Goal: Task Accomplishment & Management: Use online tool/utility

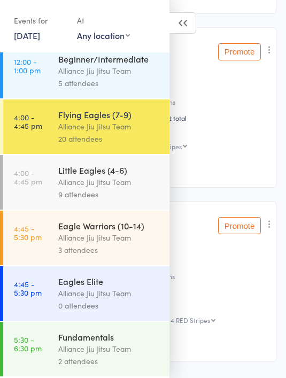
scroll to position [122, 0]
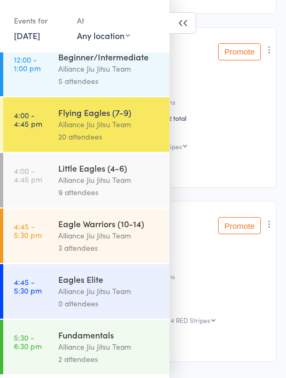
click at [130, 242] on div "Alliance Jiu Jitsu Team" at bounding box center [109, 236] width 102 height 12
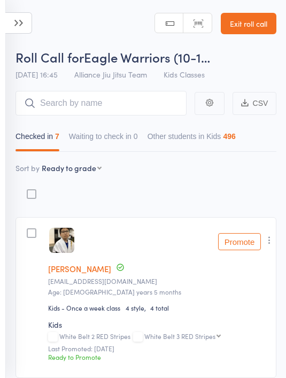
click at [120, 100] on input "search" at bounding box center [101, 103] width 171 height 25
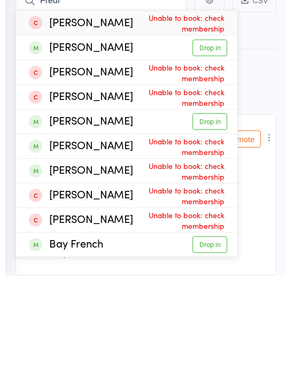
type input "Fredr"
click at [212, 142] on link "Drop in" at bounding box center [210, 150] width 35 height 17
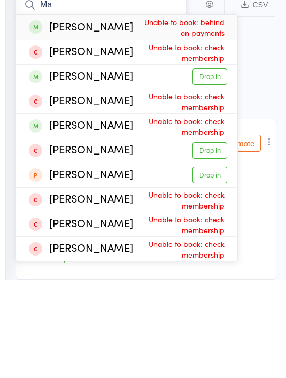
type input "M"
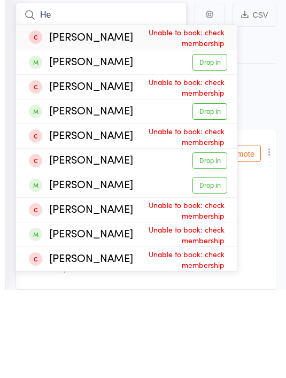
type input "H"
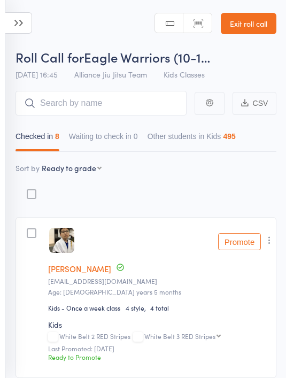
click at [254, 25] on link "Exit roll call" at bounding box center [249, 23] width 56 height 21
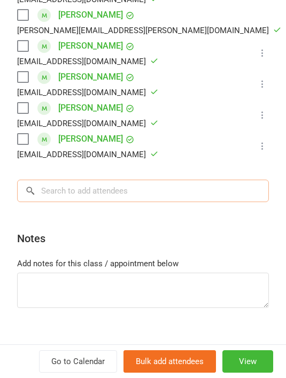
click at [162, 180] on input "search" at bounding box center [143, 191] width 252 height 22
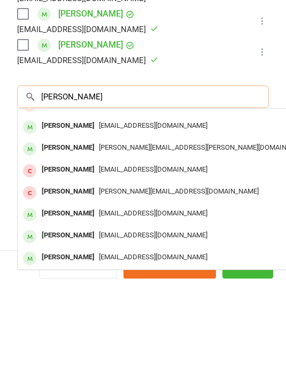
scroll to position [59, 0]
type input "[PERSON_NAME]"
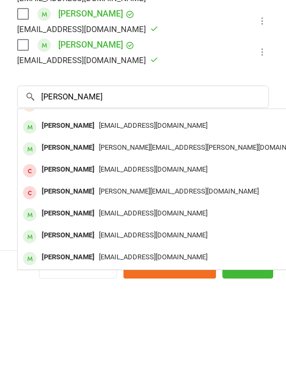
click at [228, 234] on div "[PERSON_NAME][EMAIL_ADDRESS][PERSON_NAME][DOMAIN_NAME]" at bounding box center [178, 242] width 312 height 16
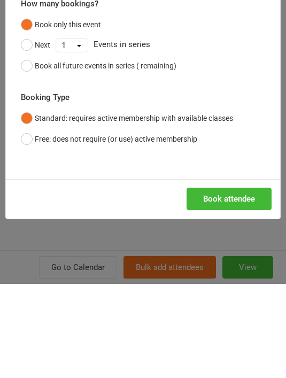
scroll to position [94, 0]
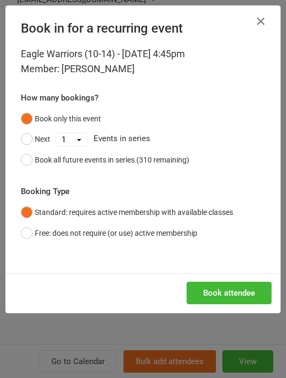
click at [245, 293] on button "Book attendee" at bounding box center [229, 293] width 85 height 22
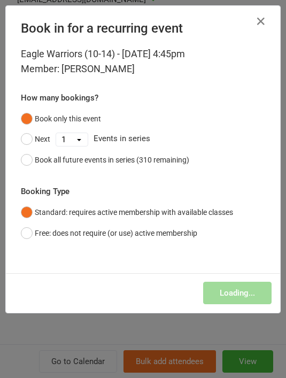
scroll to position [116, 0]
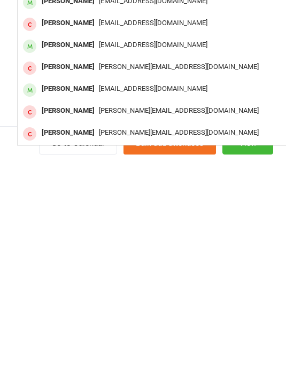
scroll to position [380, 0]
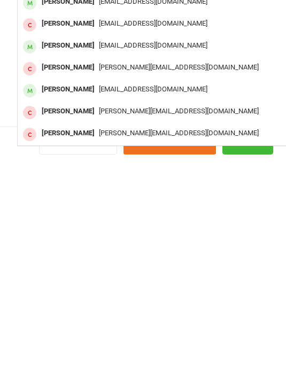
type input "[PERSON_NAME]"
click at [234, 300] on div "[EMAIL_ADDRESS][DOMAIN_NAME]" at bounding box center [178, 308] width 312 height 16
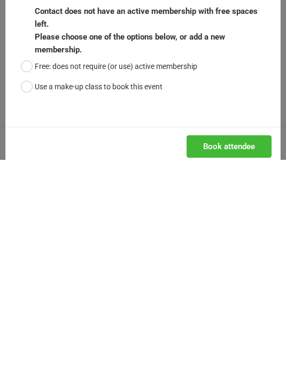
scroll to position [403, 0]
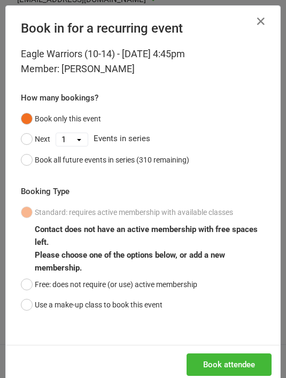
click at [41, 285] on button "Free: does not require (or use) active membership" at bounding box center [109, 285] width 177 height 20
click at [245, 361] on button "Book attendee" at bounding box center [229, 365] width 85 height 22
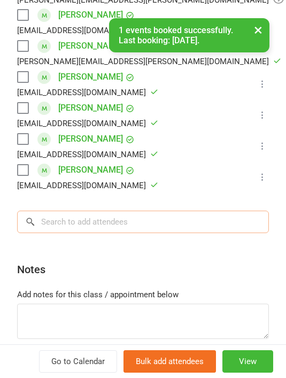
click at [198, 211] on input "search" at bounding box center [143, 222] width 252 height 22
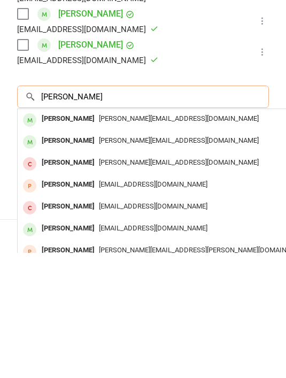
scroll to position [0, 0]
type input "[PERSON_NAME]"
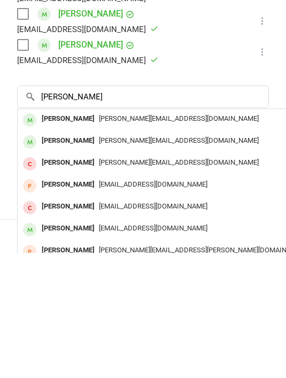
click at [222, 237] on div "[PERSON_NAME][EMAIL_ADDRESS][DOMAIN_NAME]" at bounding box center [178, 245] width 312 height 16
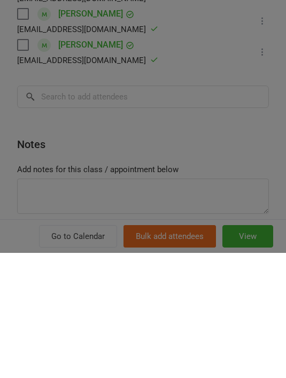
scroll to position [528, 0]
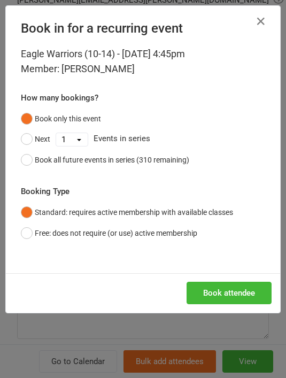
click at [237, 295] on button "Book attendee" at bounding box center [229, 293] width 85 height 22
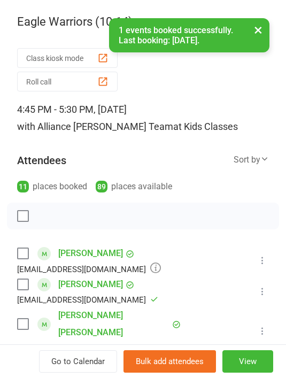
scroll to position [0, 0]
click at [87, 79] on button "Roll call" at bounding box center [67, 82] width 101 height 20
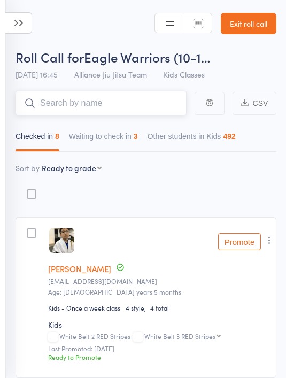
click at [125, 145] on button "Waiting to check in 3" at bounding box center [103, 139] width 69 height 25
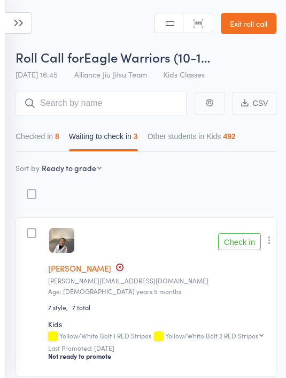
click at [244, 247] on button "Check in" at bounding box center [239, 241] width 43 height 17
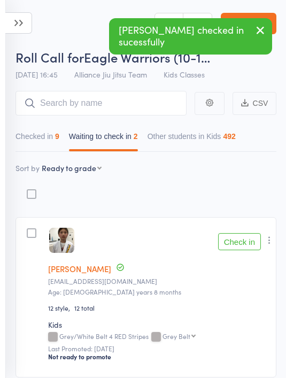
click at [248, 246] on button "Check in" at bounding box center [239, 241] width 43 height 17
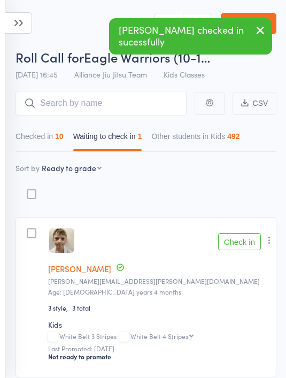
click at [253, 247] on button "Check in" at bounding box center [239, 241] width 43 height 17
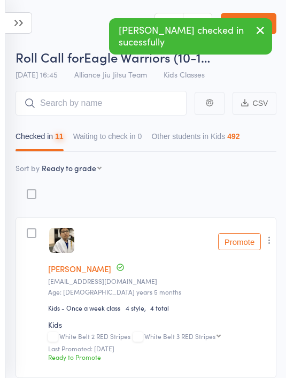
click at [55, 141] on button "Checked in 11" at bounding box center [40, 139] width 48 height 25
click at [86, 169] on select "First name Last name Birthday today? Behind on payments? Check in time Next pay…" at bounding box center [72, 168] width 60 height 11
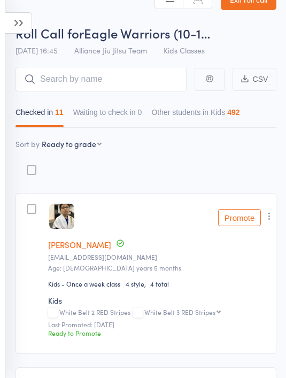
scroll to position [27, 0]
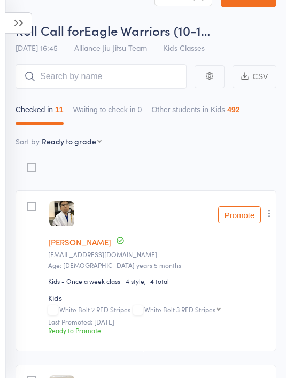
click at [243, 217] on button "Promote" at bounding box center [239, 215] width 43 height 17
click at [19, 20] on icon at bounding box center [18, 22] width 27 height 21
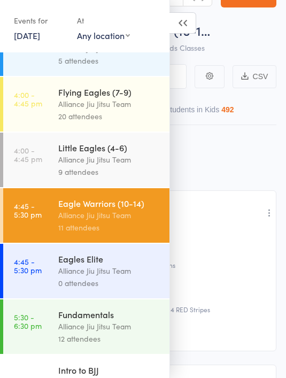
scroll to position [142, 0]
click at [107, 333] on div "Alliance Jiu Jitsu Team" at bounding box center [109, 327] width 102 height 12
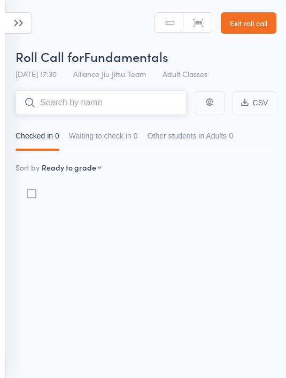
scroll to position [7, 0]
